Goal: Information Seeking & Learning: Learn about a topic

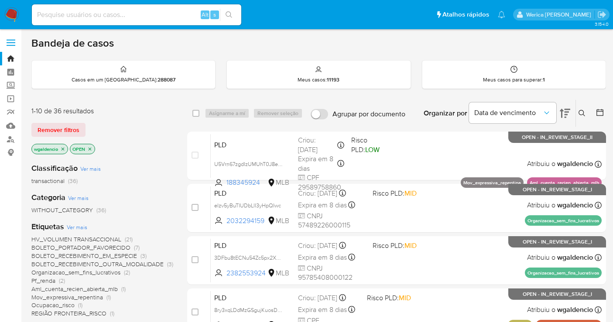
scroll to position [365, 0]
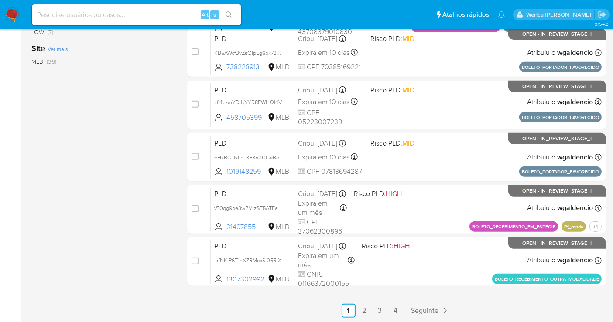
click at [403, 17] on ul "Pausado Ver notificaciones Alt s Atalhos rápidos Presiona las siguientes teclas…" at bounding box center [268, 14] width 482 height 22
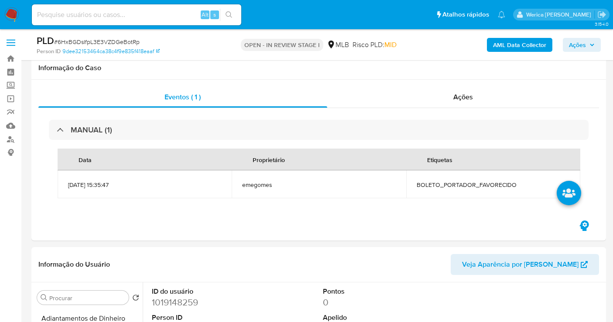
select select "10"
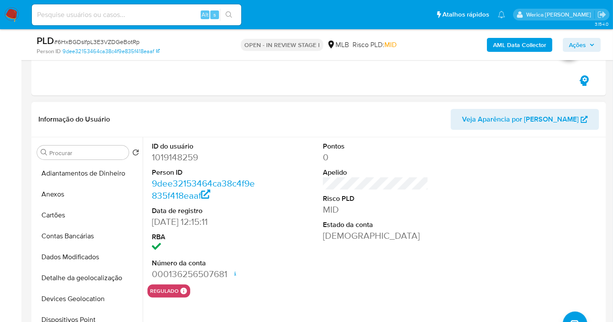
scroll to position [194, 0]
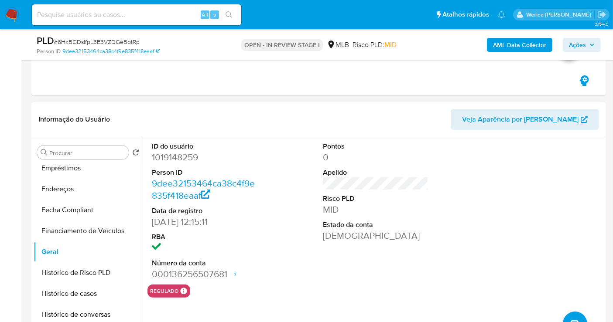
click at [182, 156] on dd "1019148259" at bounding box center [205, 157] width 106 height 12
click at [181, 157] on dd "1019148259" at bounding box center [205, 157] width 106 height 12
click at [182, 160] on dd "1019148259" at bounding box center [205, 157] width 106 height 12
copy dd "1019148259"
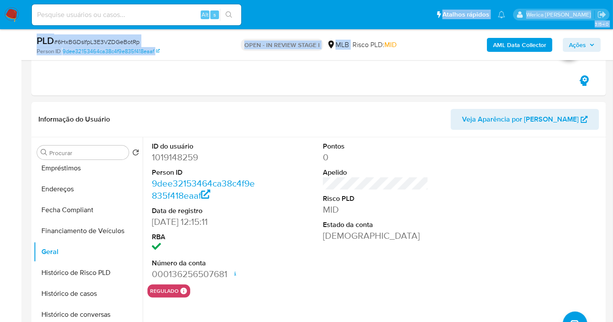
copy div "Atalhos rápidos Presiona las siguientes teclas para acceder a algunas de las fu…"
drag, startPoint x: 344, startPoint y: 58, endPoint x: 389, endPoint y: 0, distance: 73.4
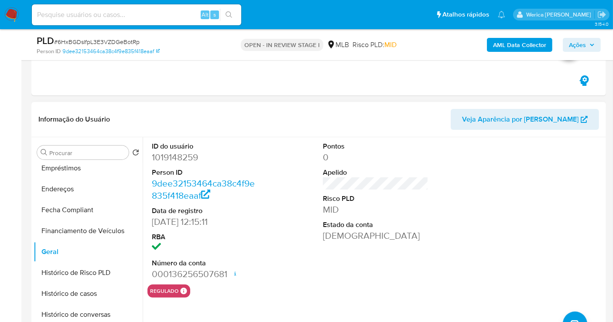
click at [185, 142] on dt "ID do usuário" at bounding box center [205, 147] width 106 height 10
click at [181, 159] on dd "1019148259" at bounding box center [205, 157] width 106 height 12
copy dd "1019148259"
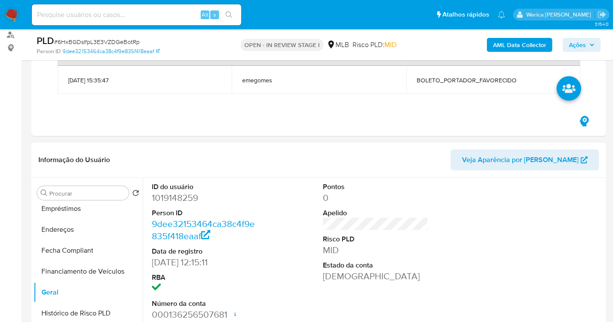
scroll to position [145, 0]
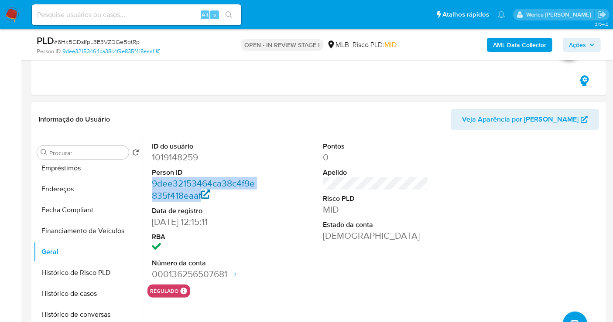
drag, startPoint x: 147, startPoint y: 178, endPoint x: 201, endPoint y: 196, distance: 56.4
click at [201, 196] on div "ID do usuário 1019148259 Person ID 9dee32153464ca38c4f9e835f418eaaf Data de reg…" at bounding box center [204, 210] width 114 height 147
copy link "9dee32153464ca38c4f9e835f418eaaf"
click at [158, 160] on dd "1019148259" at bounding box center [205, 157] width 106 height 12
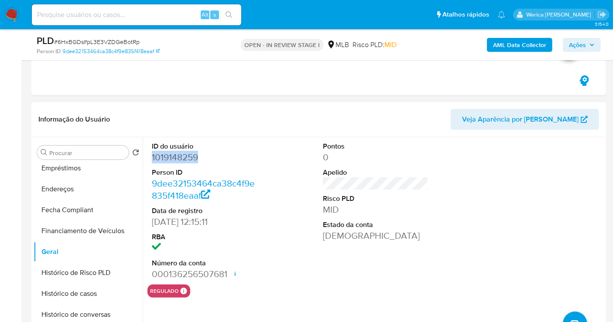
click at [158, 160] on dd "1019148259" at bounding box center [205, 157] width 106 height 12
copy dd "1019148259"
click at [196, 186] on link "9dee32153464ca38c4f9e835f418eaaf" at bounding box center [203, 189] width 103 height 25
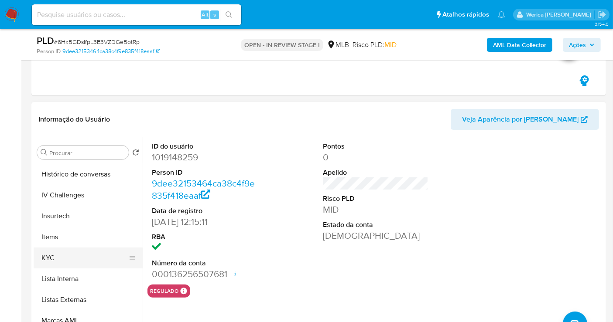
scroll to position [387, 0]
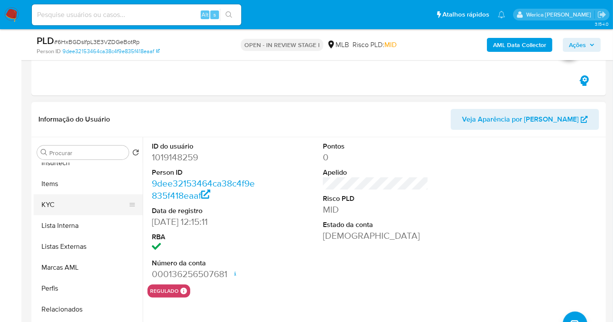
click at [83, 201] on button "KYC" at bounding box center [85, 205] width 102 height 21
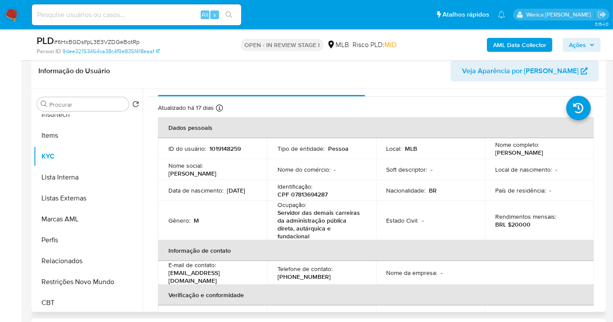
scroll to position [0, 0]
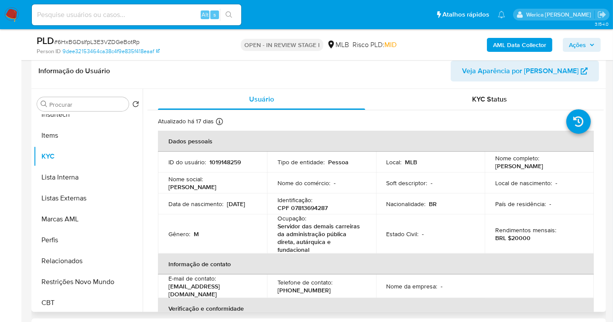
click at [306, 205] on p "CPF 07813694287" at bounding box center [302, 208] width 50 height 8
copy p "07813694287"
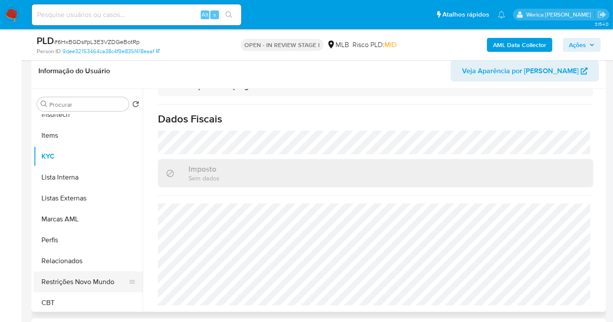
scroll to position [389, 0]
click at [97, 273] on button "Restrições Novo Mundo" at bounding box center [85, 280] width 102 height 21
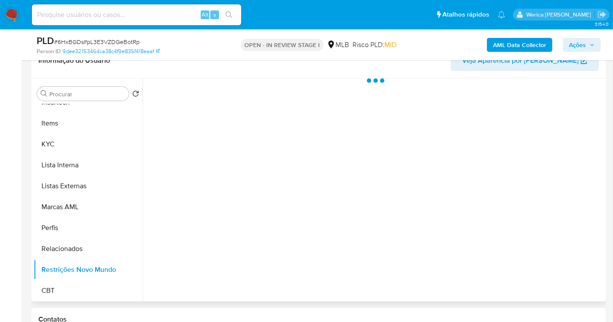
scroll to position [97, 0]
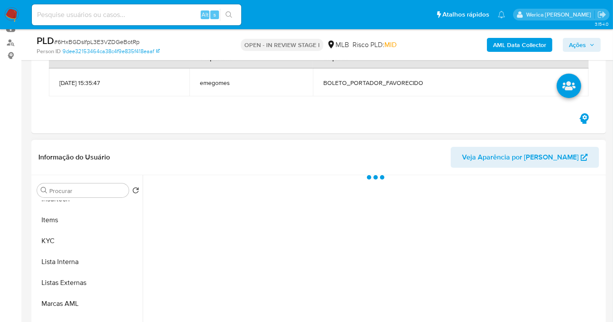
click at [207, 154] on header "Informação do Usuário Veja Aparência por [PERSON_NAME]" at bounding box center [318, 157] width 561 height 21
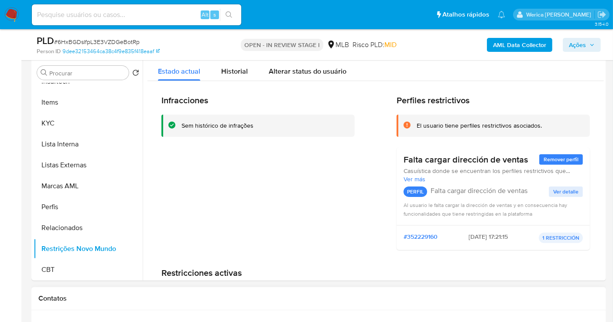
scroll to position [178, 0]
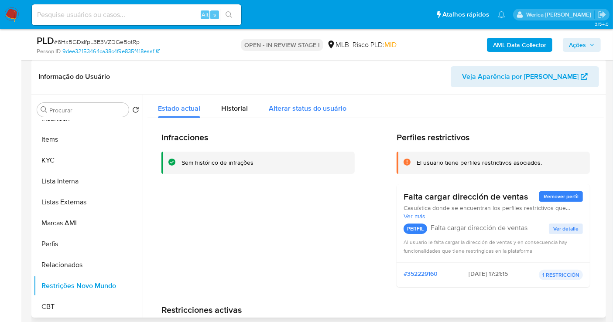
drag, startPoint x: 233, startPoint y: 103, endPoint x: 272, endPoint y: 115, distance: 41.0
click at [233, 103] on span "Historial" at bounding box center [234, 108] width 27 height 10
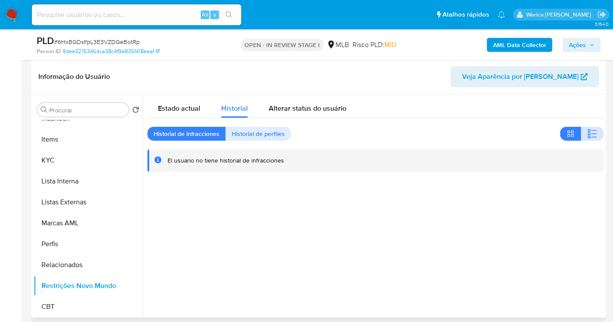
click at [581, 127] on button "button" at bounding box center [592, 134] width 23 height 14
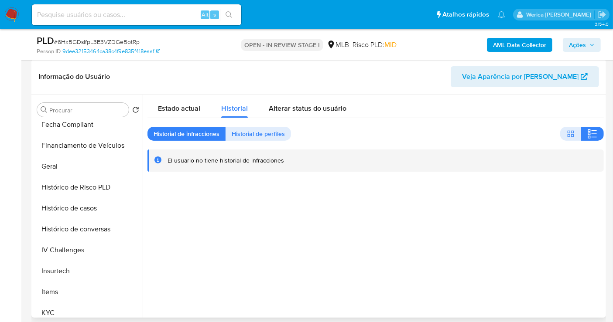
scroll to position [147, 0]
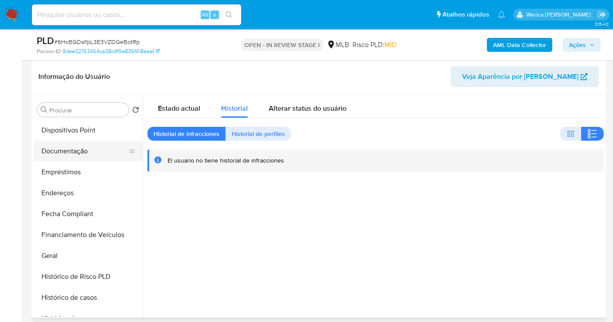
click at [75, 150] on button "Documentação" at bounding box center [85, 151] width 102 height 21
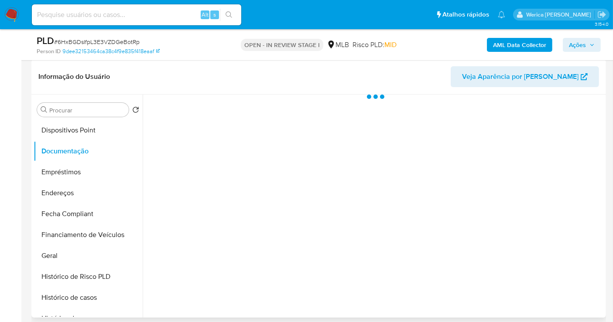
click at [181, 133] on div at bounding box center [373, 206] width 461 height 223
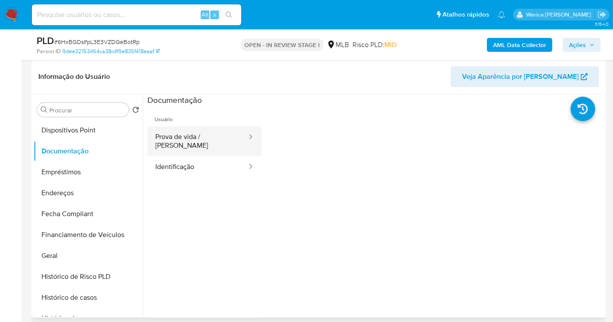
drag, startPoint x: 181, startPoint y: 133, endPoint x: 200, endPoint y: 147, distance: 24.1
click at [191, 143] on button "Prova de vida / [PERSON_NAME]" at bounding box center [197, 142] width 100 height 30
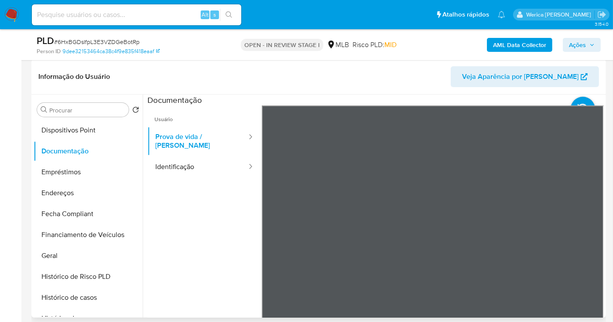
click at [233, 172] on ul "Usuário Prova de vida / Selfie Identificação" at bounding box center [204, 231] width 114 height 251
click at [229, 162] on button "Identificação" at bounding box center [197, 167] width 100 height 22
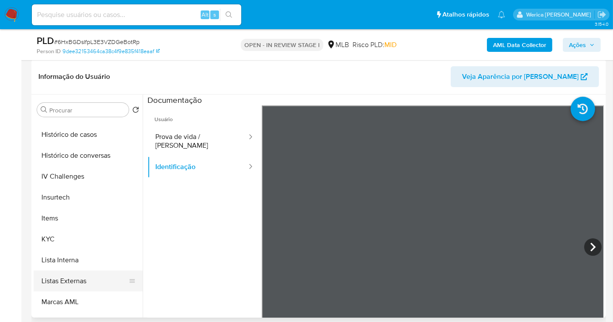
scroll to position [341, 0]
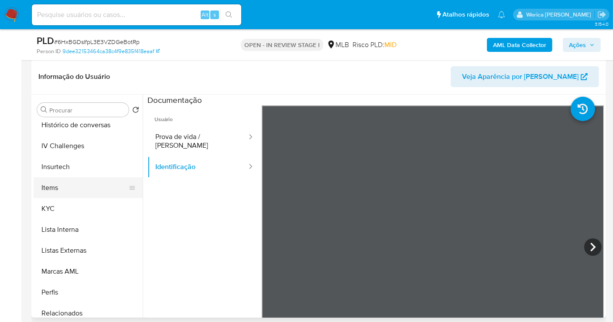
click at [89, 190] on button "Items" at bounding box center [85, 188] width 102 height 21
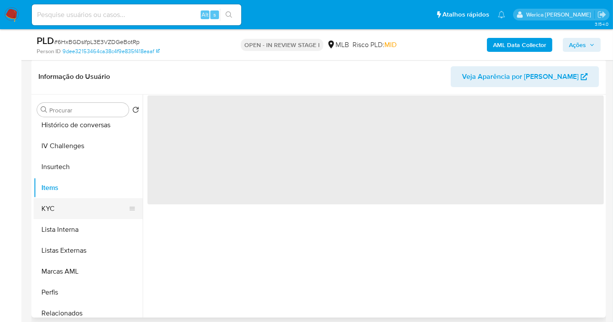
click at [97, 203] on button "KYC" at bounding box center [85, 208] width 102 height 21
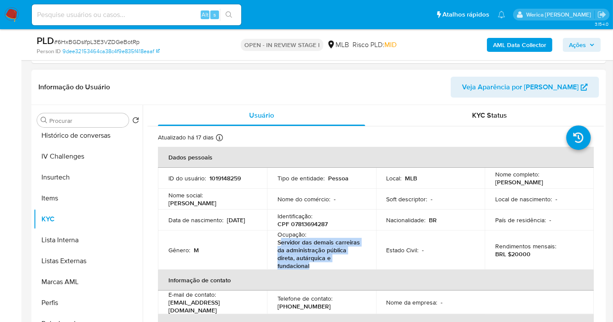
drag, startPoint x: 280, startPoint y: 241, endPoint x: 318, endPoint y: 268, distance: 46.2
click at [318, 268] on p "Servidor das demais carreiras da administração pública direta, autárquica e fun…" at bounding box center [319, 254] width 85 height 31
copy p "ervidor das demais carreiras da administração pública direta, autárquica e fund…"
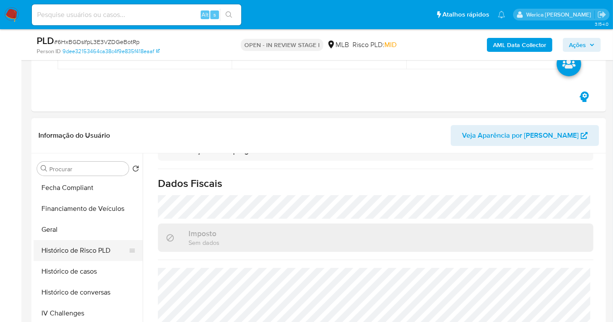
scroll to position [147, 0]
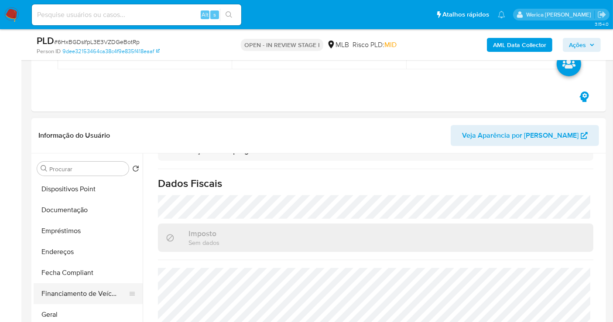
click at [79, 308] on button "Geral" at bounding box center [88, 314] width 109 height 21
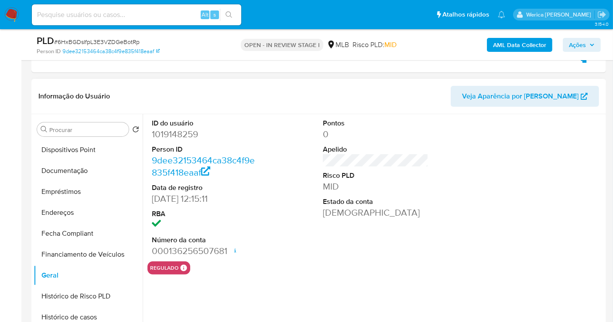
scroll to position [178, 0]
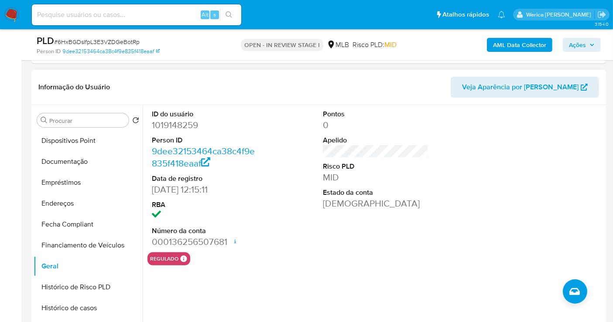
click at [544, 212] on div at bounding box center [547, 178] width 114 height 147
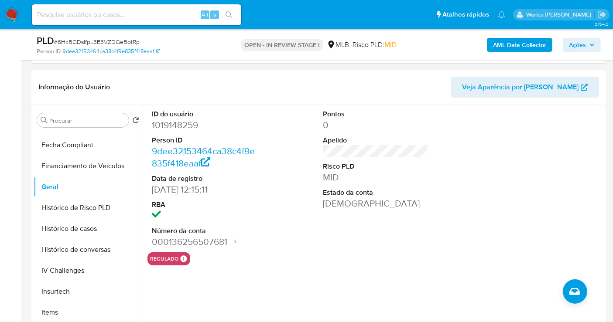
scroll to position [389, 0]
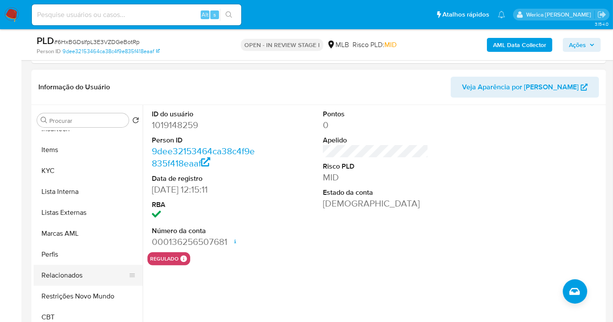
click at [82, 271] on button "Relacionados" at bounding box center [85, 275] width 102 height 21
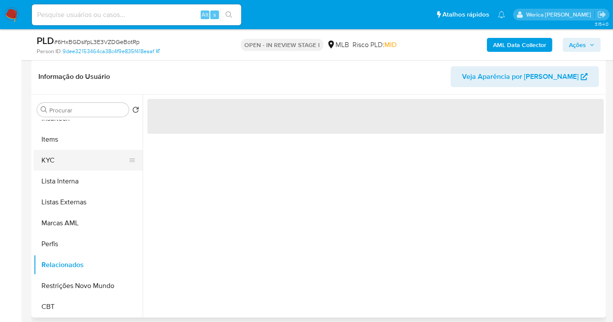
click at [71, 157] on button "KYC" at bounding box center [85, 160] width 102 height 21
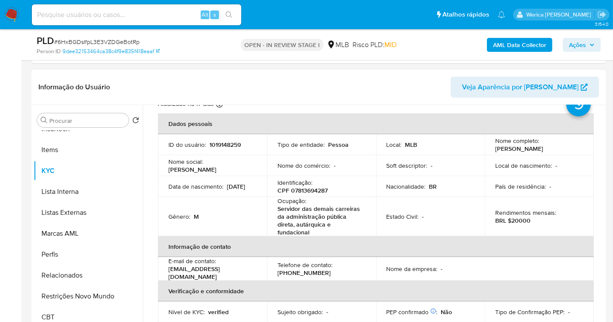
scroll to position [48, 0]
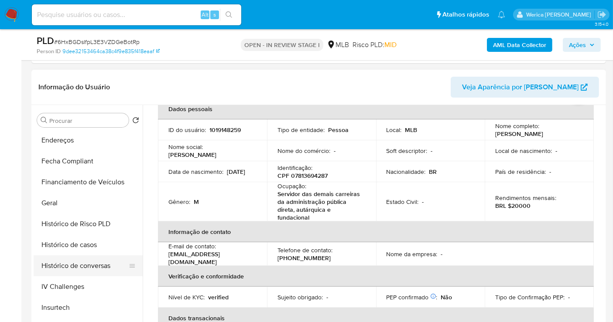
scroll to position [147, 0]
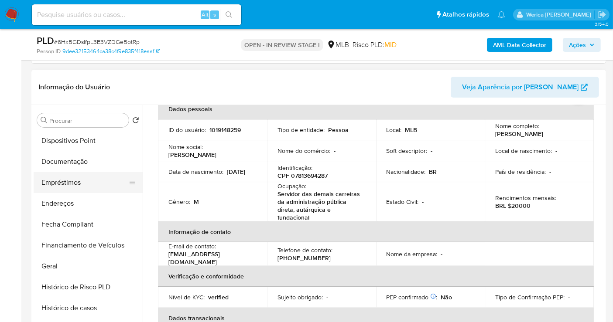
click at [91, 181] on button "Empréstimos" at bounding box center [85, 182] width 102 height 21
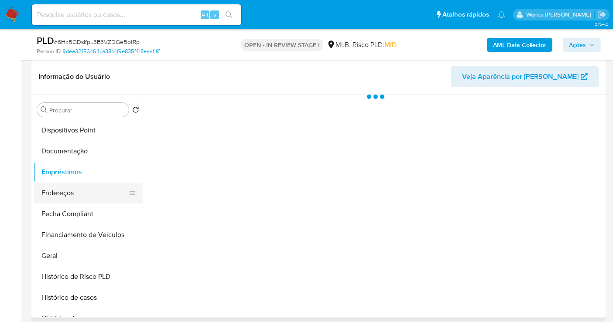
scroll to position [0, 0]
click at [79, 201] on button "Endereços" at bounding box center [85, 193] width 102 height 21
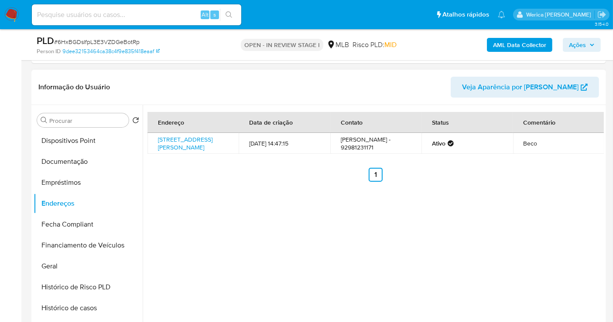
click at [500, 248] on div "Endereço Data de criação Contato Status Comentário [STREET_ADDRESS][PERSON_NAME…" at bounding box center [373, 216] width 461 height 223
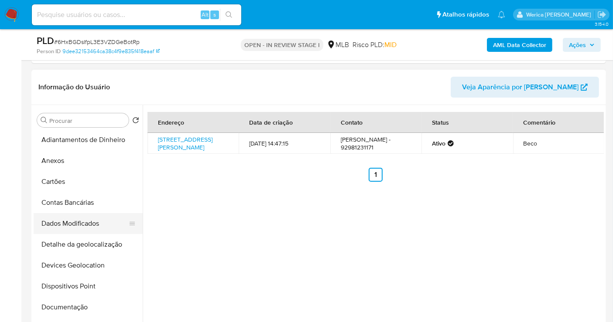
click at [88, 228] on button "Dados Modificados" at bounding box center [85, 223] width 102 height 21
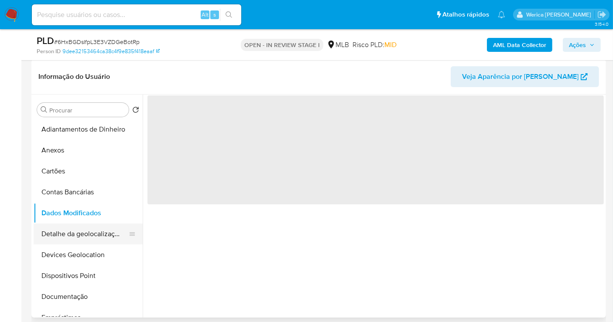
click at [102, 243] on button "Detalhe da geolocalização" at bounding box center [85, 234] width 102 height 21
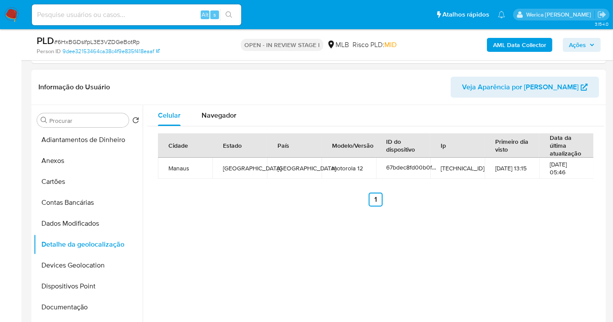
click at [491, 235] on div "Celular Navegador Cidade Estado País Modelo/Versão ID do dispositivo Ip Primeir…" at bounding box center [373, 216] width 461 height 223
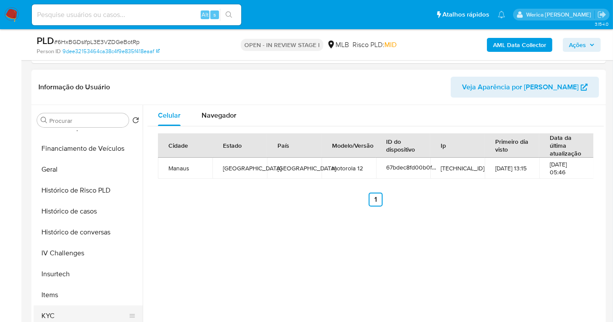
scroll to position [389, 0]
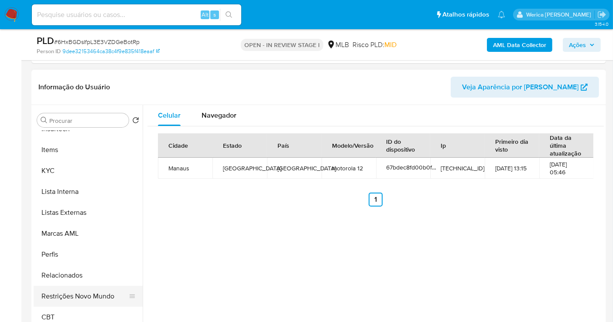
click at [99, 302] on button "Restrições Novo Mundo" at bounding box center [85, 296] width 102 height 21
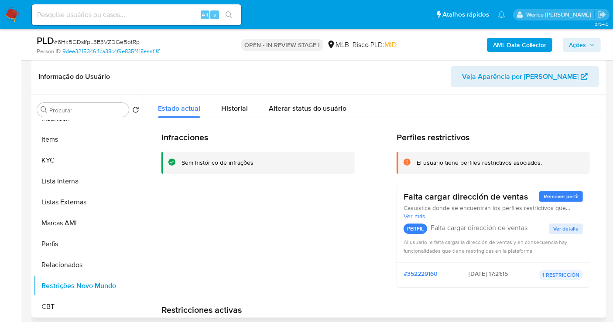
click at [532, 106] on div "Estado actual Historial Alterar status do usuário" at bounding box center [375, 106] width 456 height 23
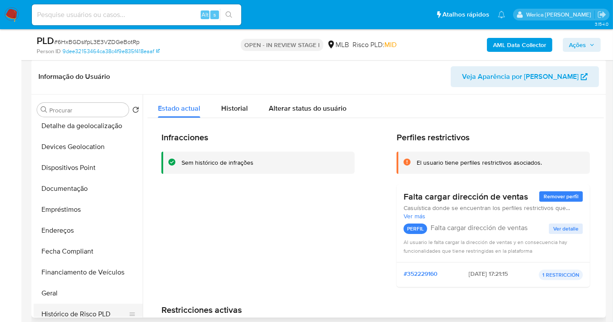
scroll to position [50, 0]
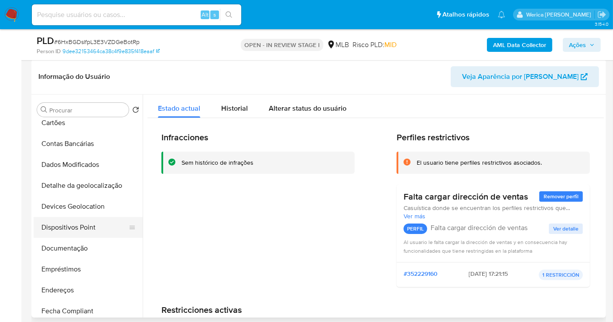
click at [93, 227] on button "Dispositivos Point" at bounding box center [85, 227] width 102 height 21
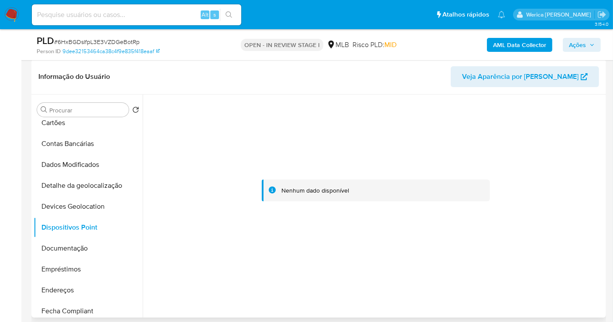
click at [485, 223] on div at bounding box center [375, 191] width 456 height 192
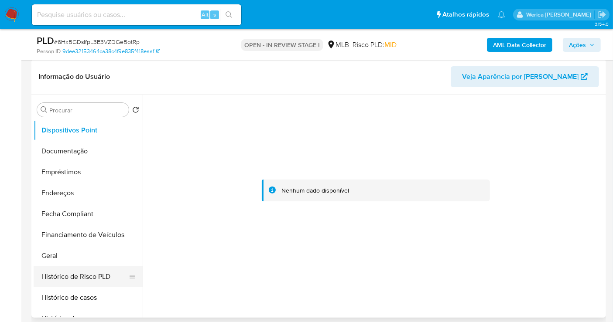
click at [109, 281] on button "Histórico de Risco PLD" at bounding box center [85, 277] width 102 height 21
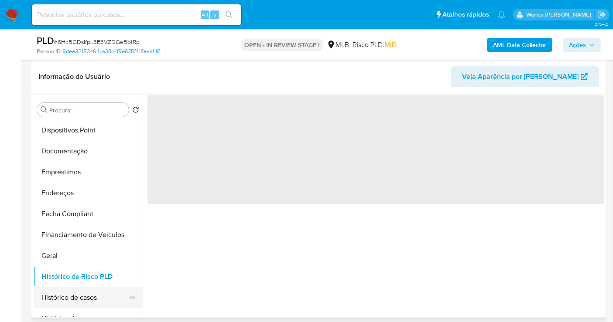
click at [102, 303] on button "Histórico de casos" at bounding box center [85, 297] width 102 height 21
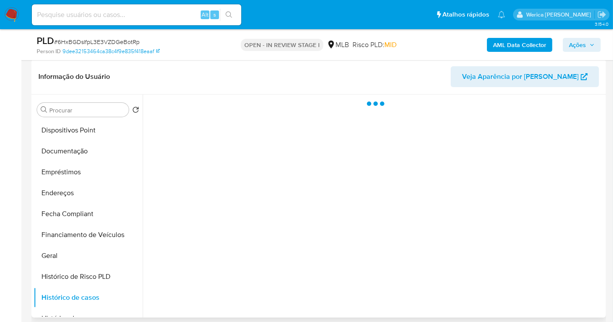
click at [230, 246] on div at bounding box center [373, 206] width 461 height 223
click at [232, 229] on div at bounding box center [373, 206] width 461 height 223
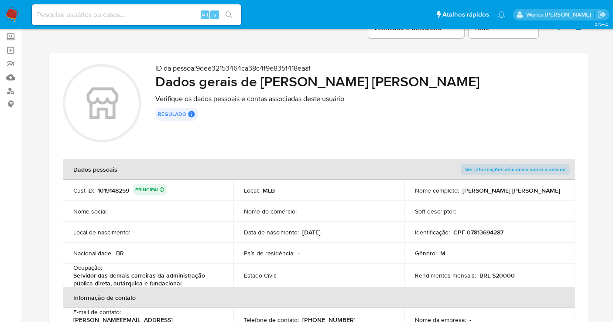
scroll to position [97, 0]
